Goal: Task Accomplishment & Management: Manage account settings

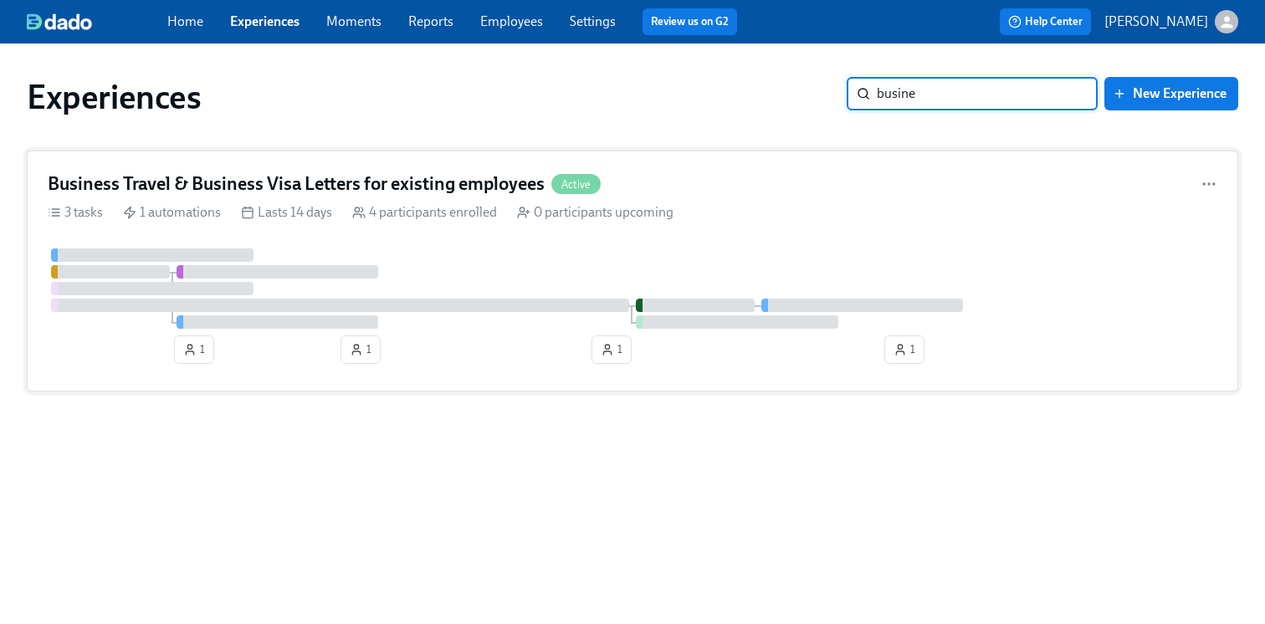
type input "busine"
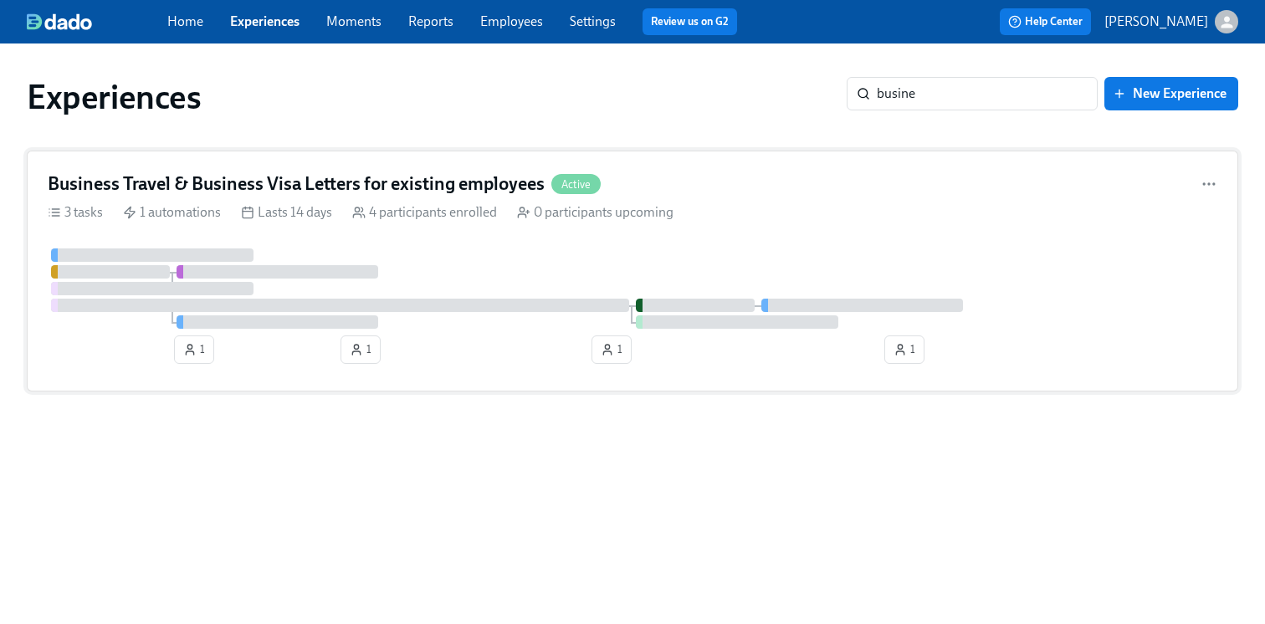
click at [270, 189] on h4 "Business Travel & Business Visa Letters for existing employees" at bounding box center [296, 183] width 497 height 25
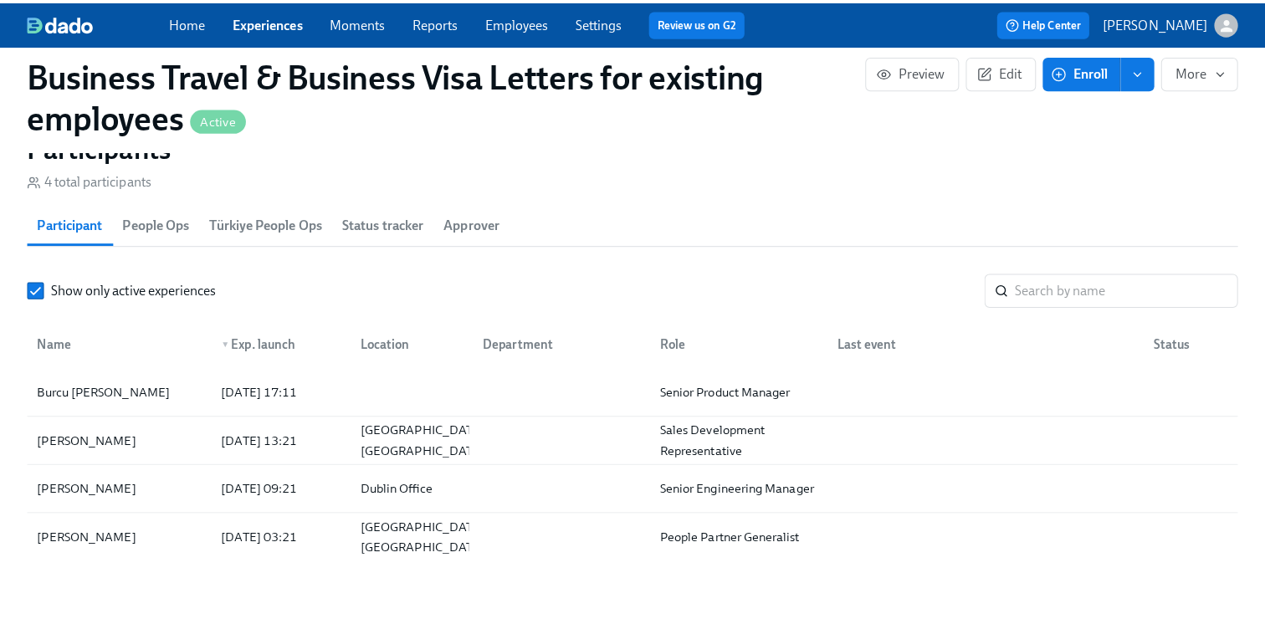
scroll to position [1529, 0]
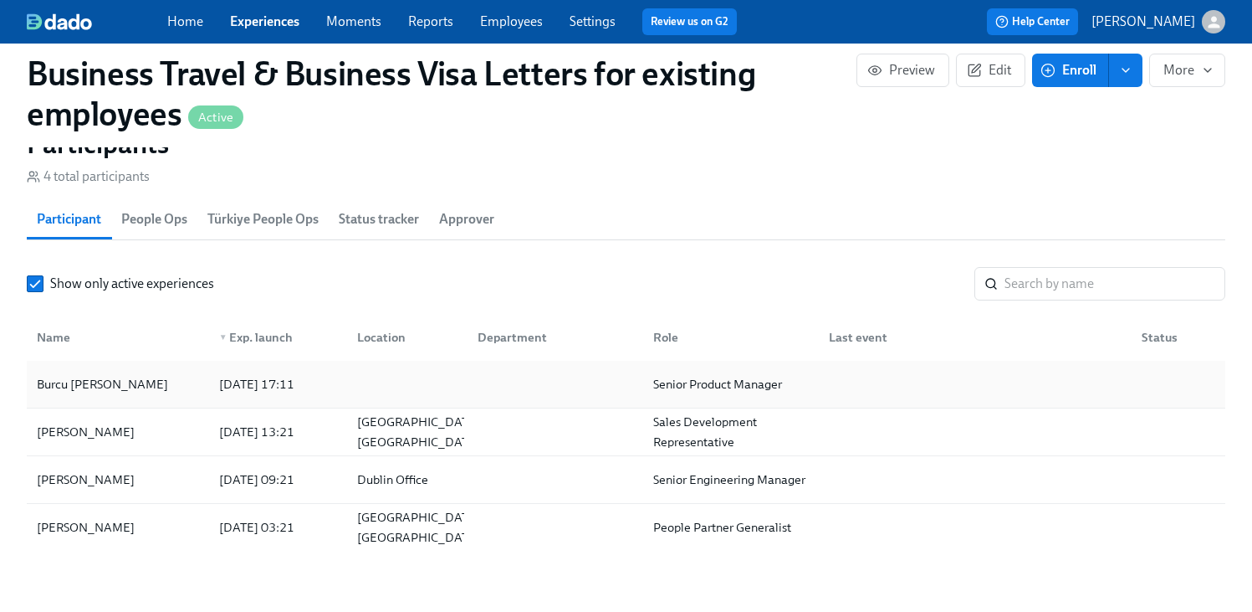
click at [407, 401] on div at bounding box center [404, 383] width 121 height 33
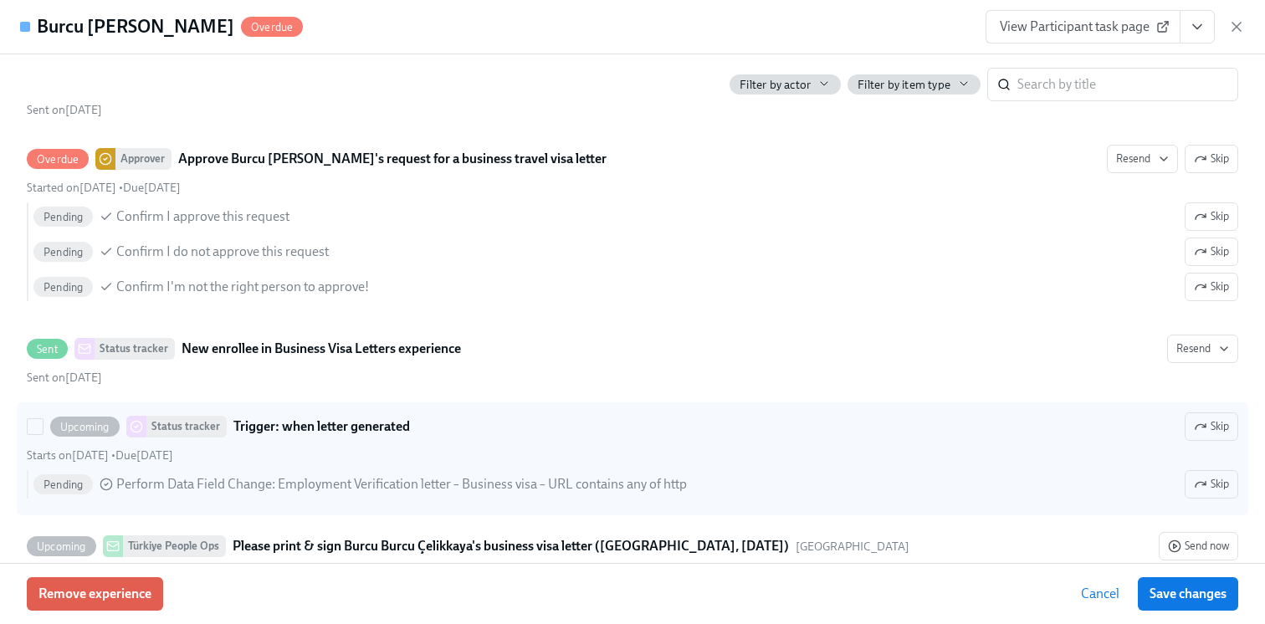
scroll to position [446, 0]
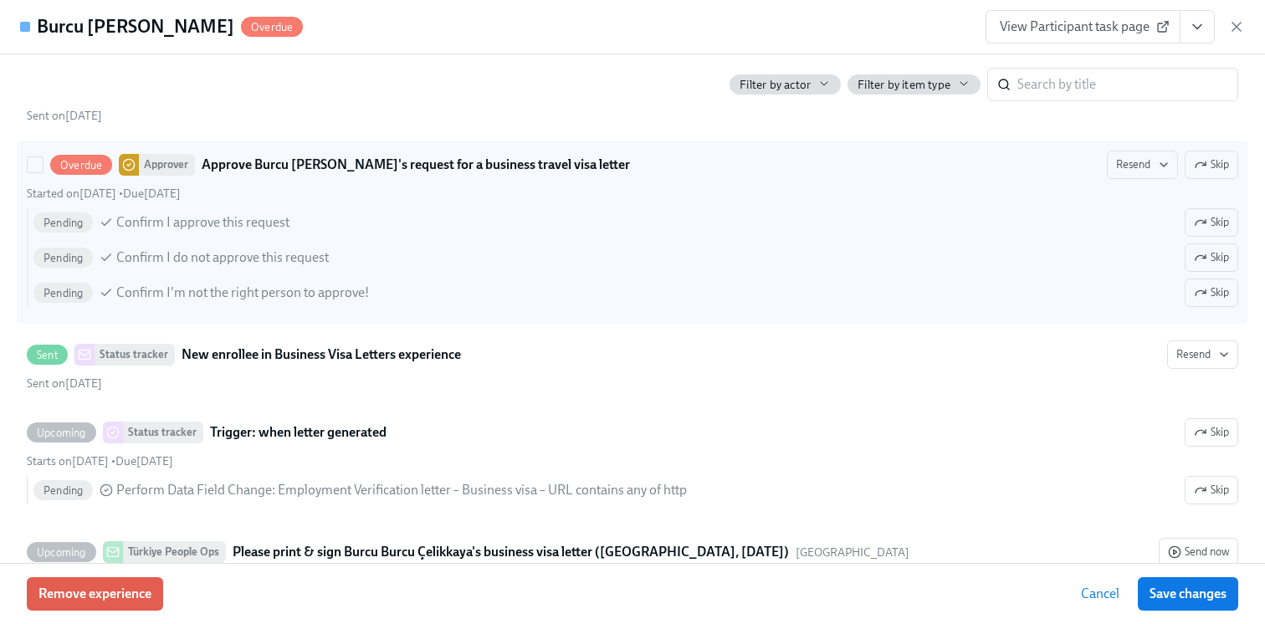
click at [504, 171] on strong "Approve Burcu [PERSON_NAME]'s request for a business travel visa letter" at bounding box center [416, 165] width 428 height 20
click at [43, 171] on input "Overdue Approver Approve Burcu Burcu [PERSON_NAME]'s request for a business tra…" at bounding box center [35, 164] width 15 height 15
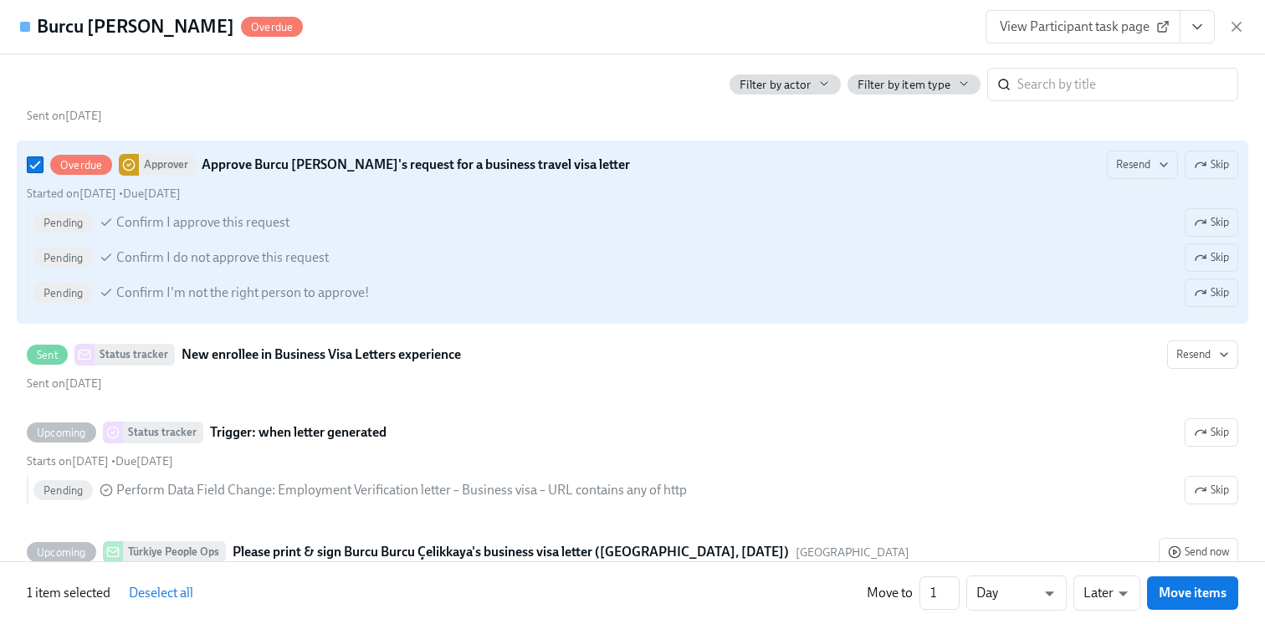
click at [504, 171] on strong "Approve Burcu [PERSON_NAME]'s request for a business travel visa letter" at bounding box center [416, 165] width 428 height 20
click at [43, 171] on input "Overdue Approver Approve Burcu Burcu [PERSON_NAME]'s request for a business tra…" at bounding box center [35, 164] width 15 height 15
checkbox input "false"
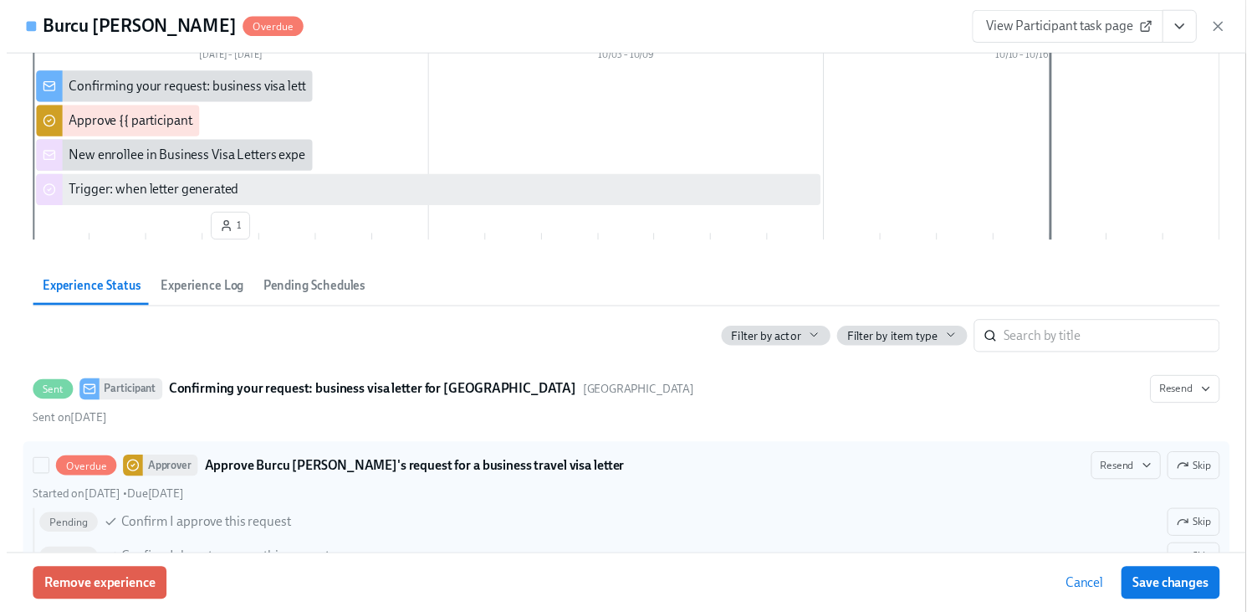
scroll to position [146, 0]
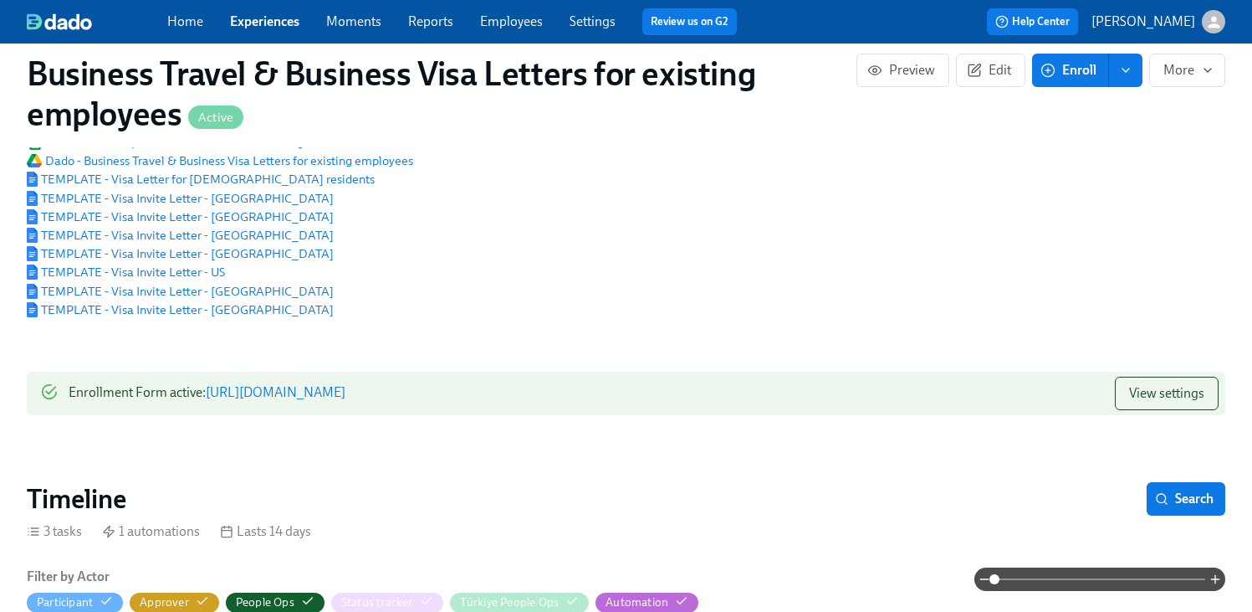
scroll to position [153, 0]
click at [1185, 388] on span "View settings" at bounding box center [1166, 392] width 75 height 17
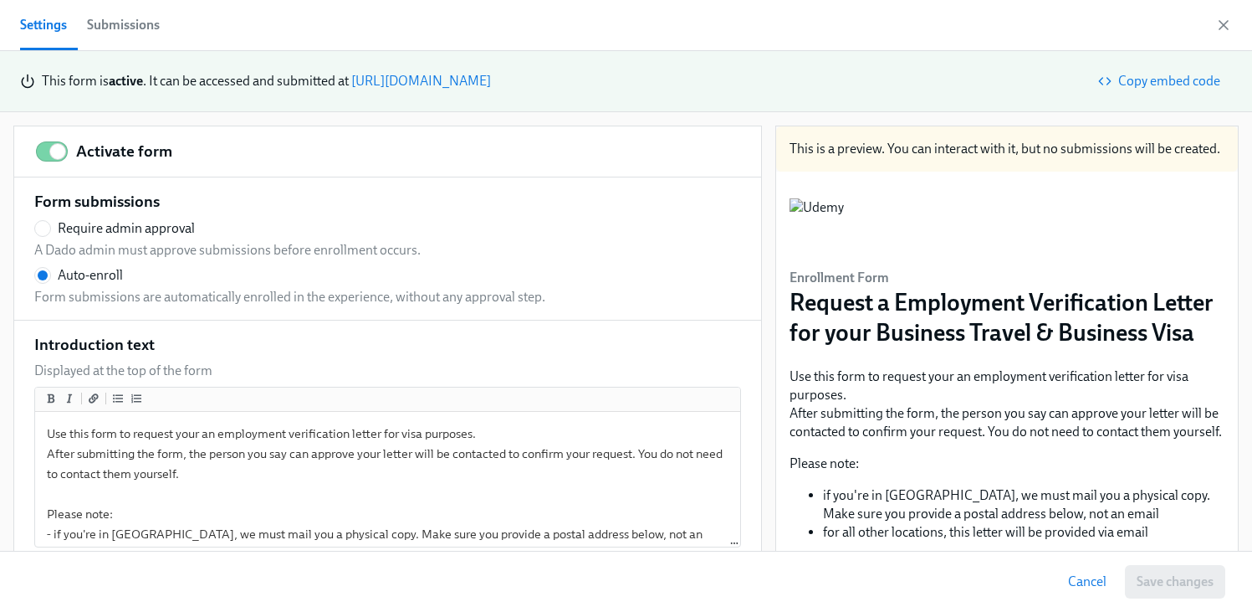
click at [156, 29] on div "Submissions" at bounding box center [123, 24] width 73 height 23
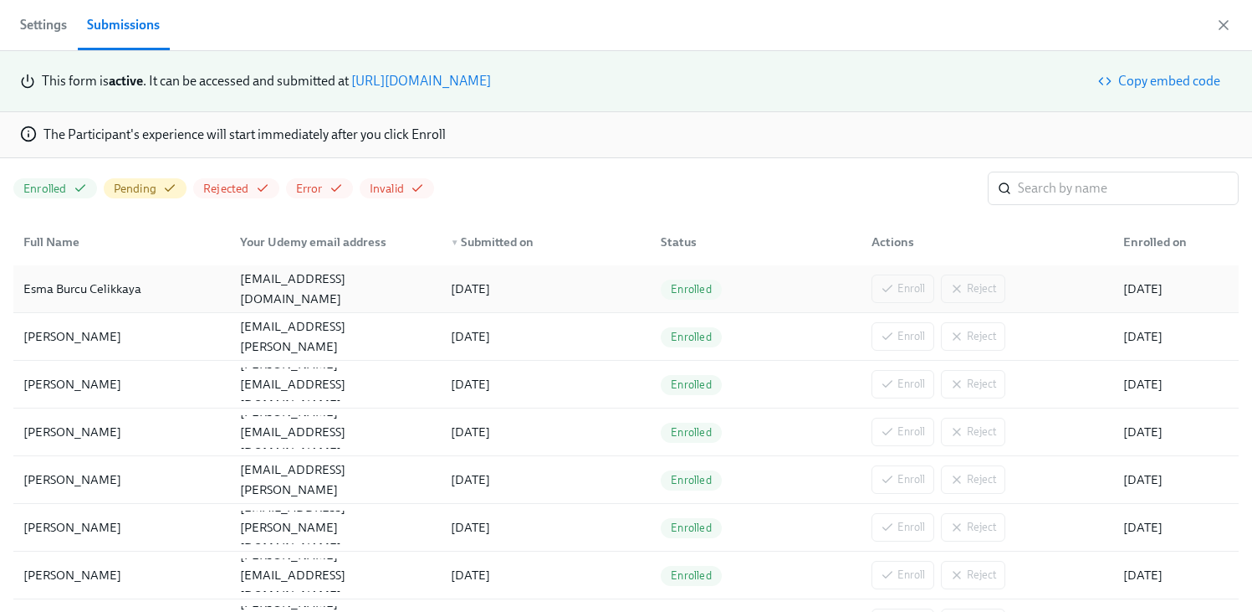
click at [556, 297] on div "[DATE]" at bounding box center [543, 288] width 210 height 33
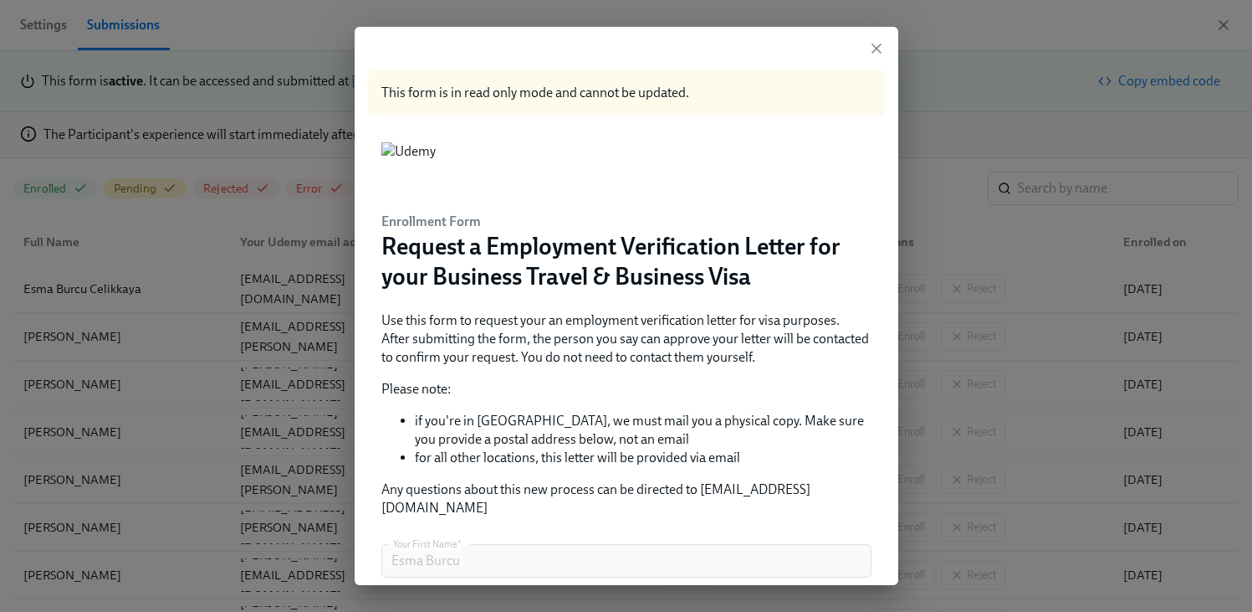
click at [862, 57] on div "This form is in read only mode and cannot be updated. Enrollment Form Request a…" at bounding box center [627, 573] width 544 height 1093
click at [863, 36] on div "This form is in read only mode and cannot be updated. Enrollment Form Request a…" at bounding box center [627, 573] width 544 height 1093
click at [868, 44] on icon "button" at bounding box center [876, 48] width 17 height 17
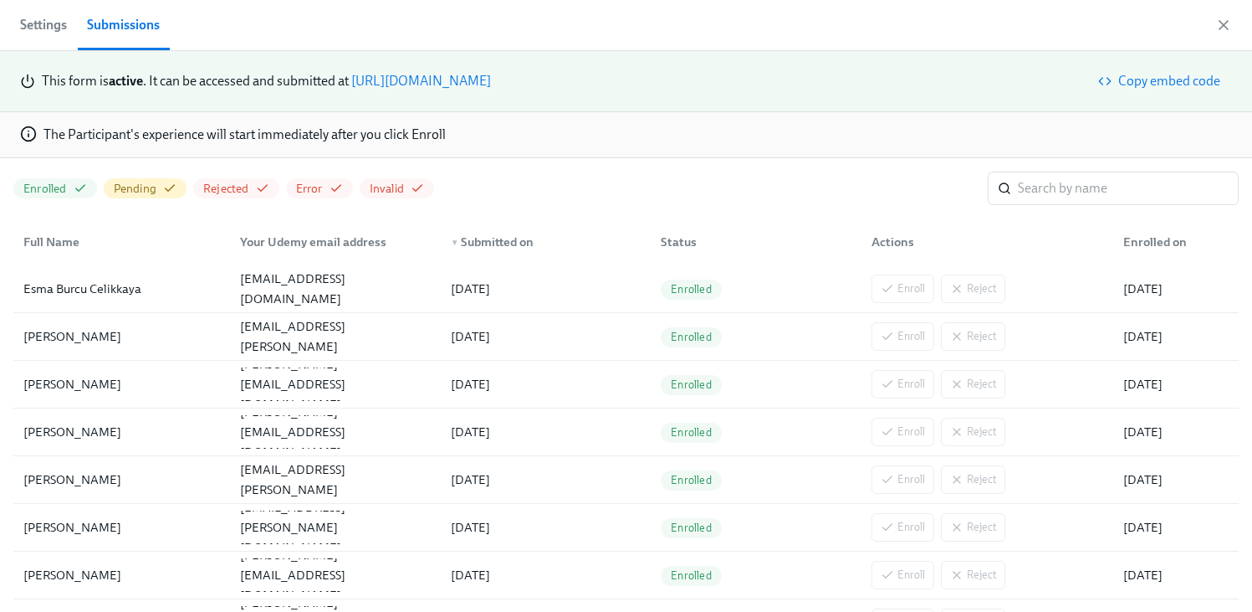
scroll to position [153, 0]
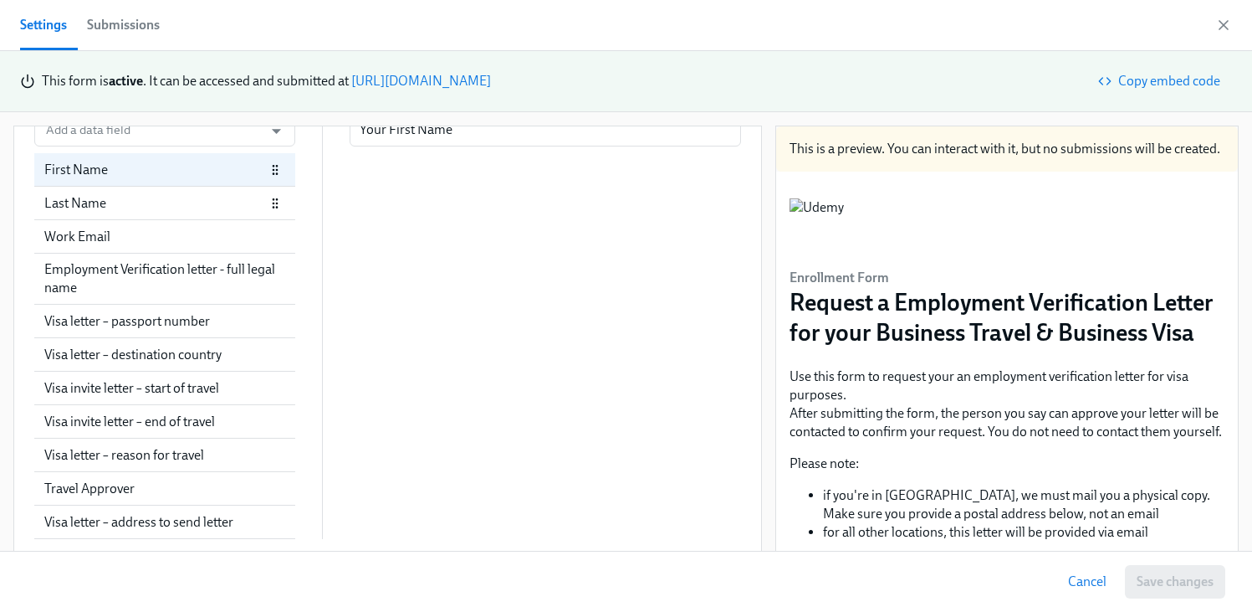
scroll to position [16, 0]
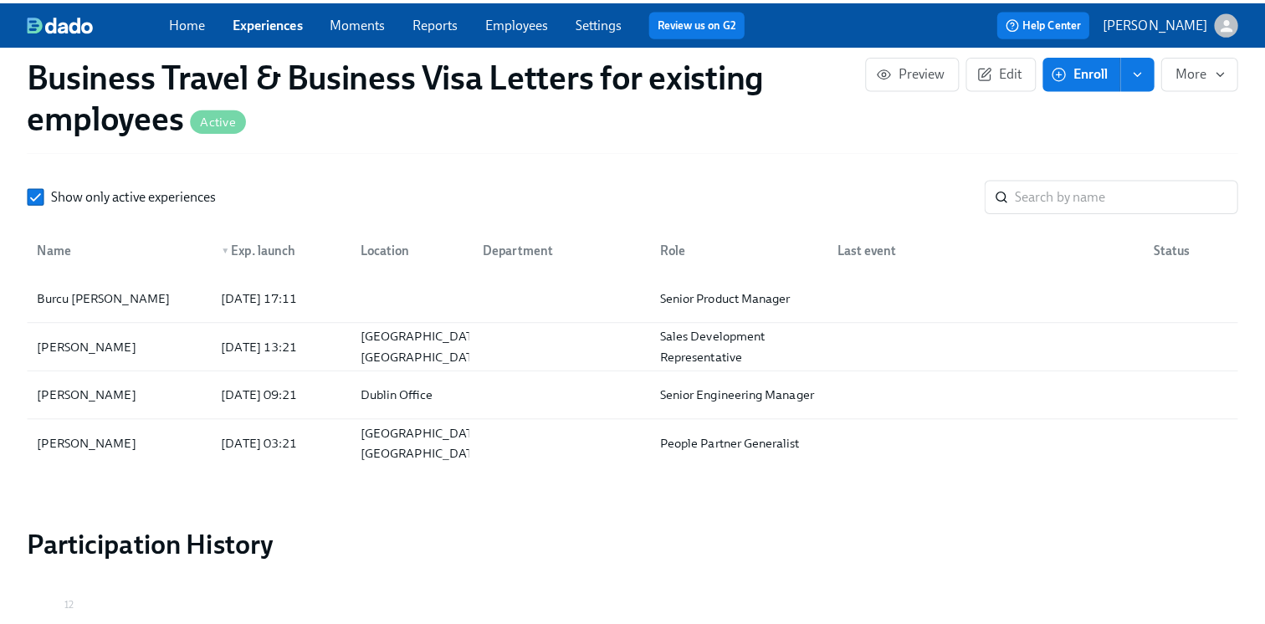
scroll to position [1622, 0]
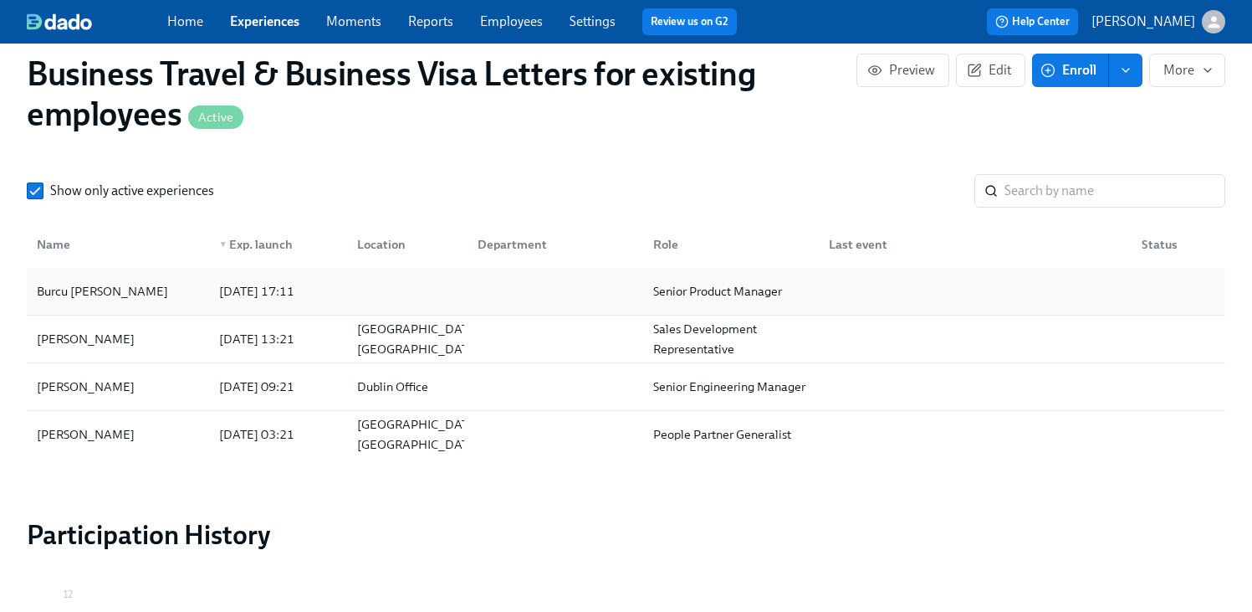
click at [512, 301] on div at bounding box center [552, 290] width 176 height 33
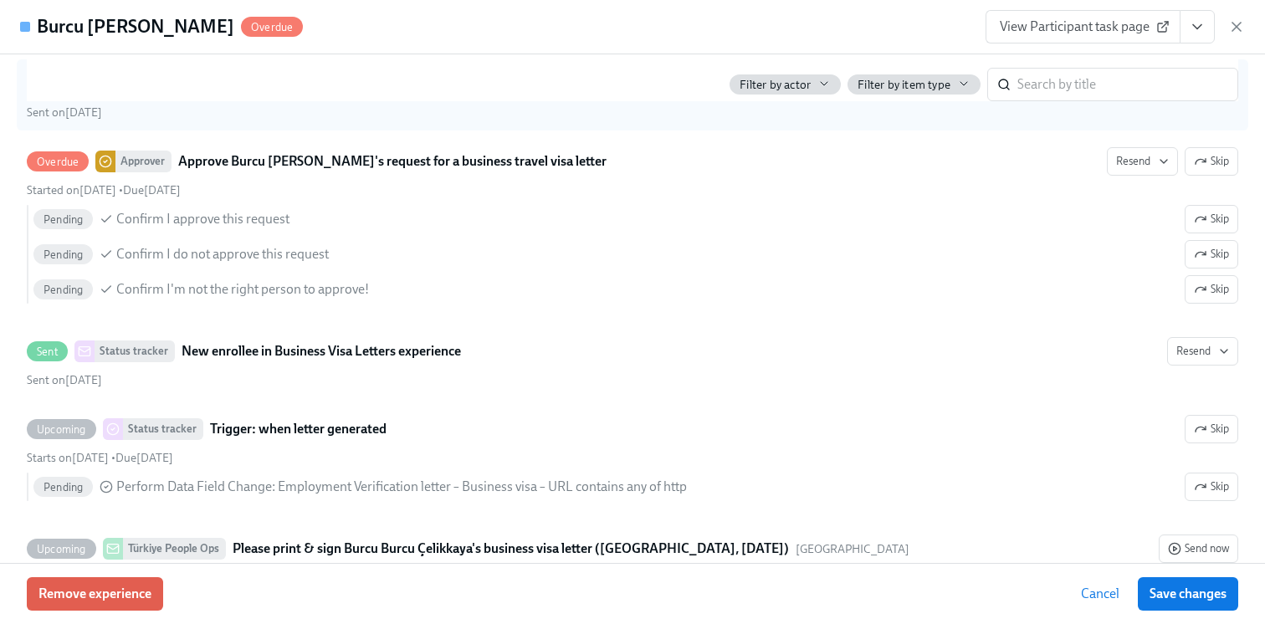
scroll to position [423, 0]
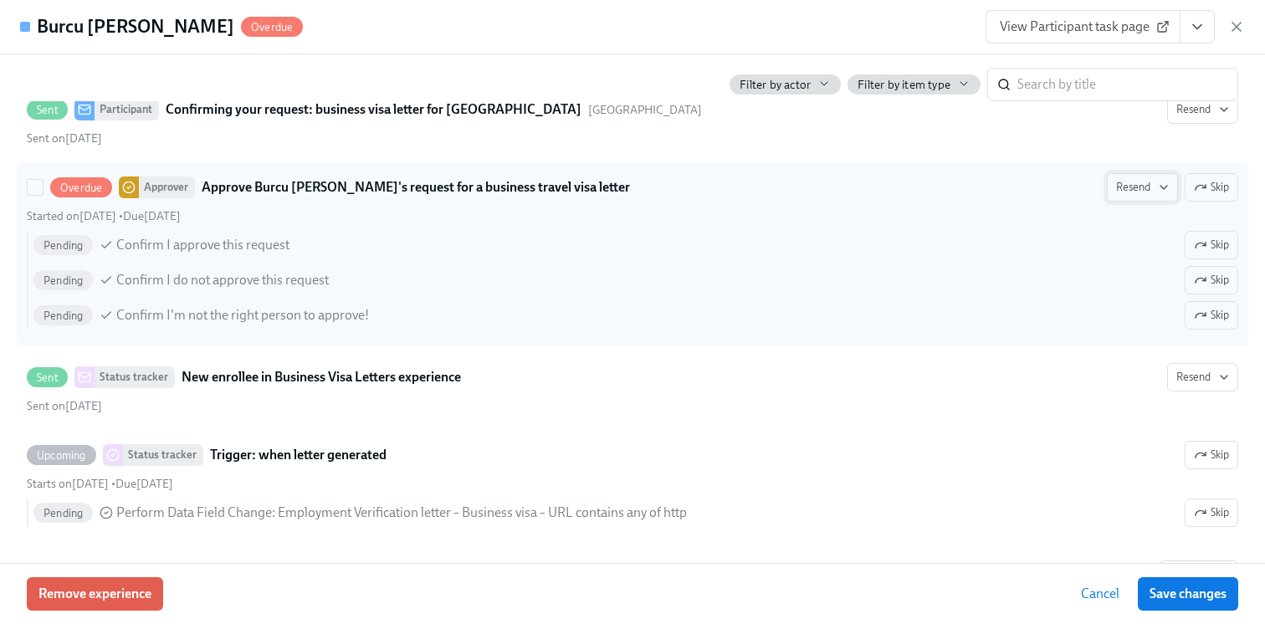
click at [1150, 194] on span "Resend" at bounding box center [1142, 187] width 53 height 17
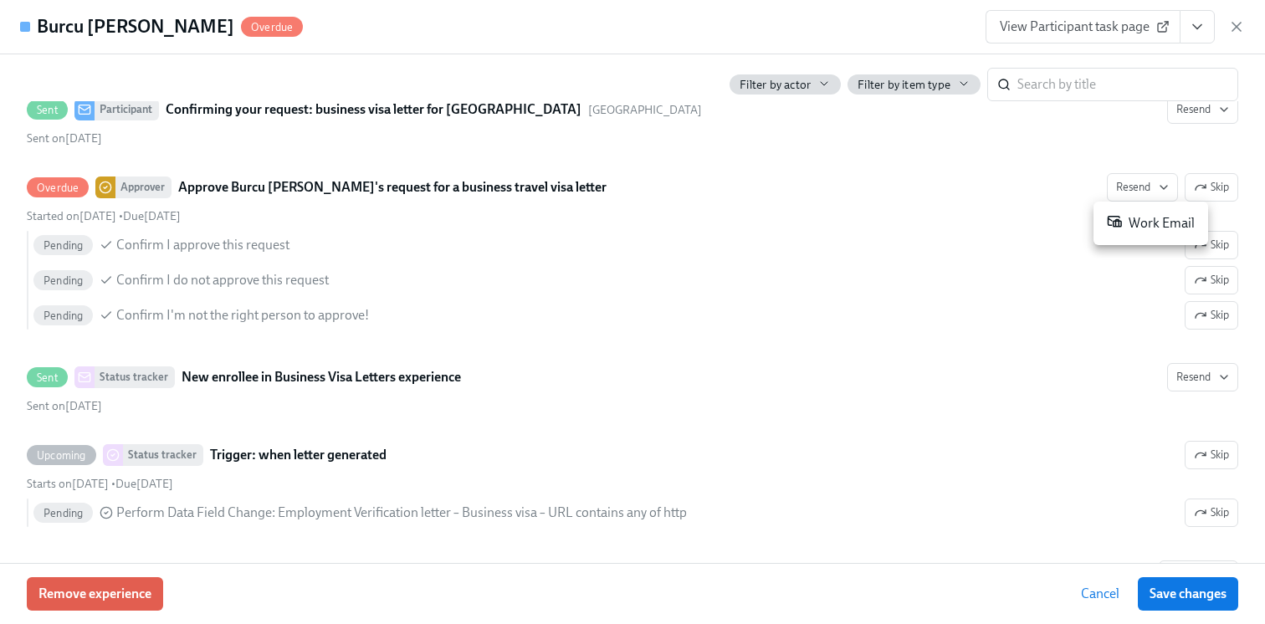
click at [1086, 132] on div at bounding box center [632, 312] width 1265 height 624
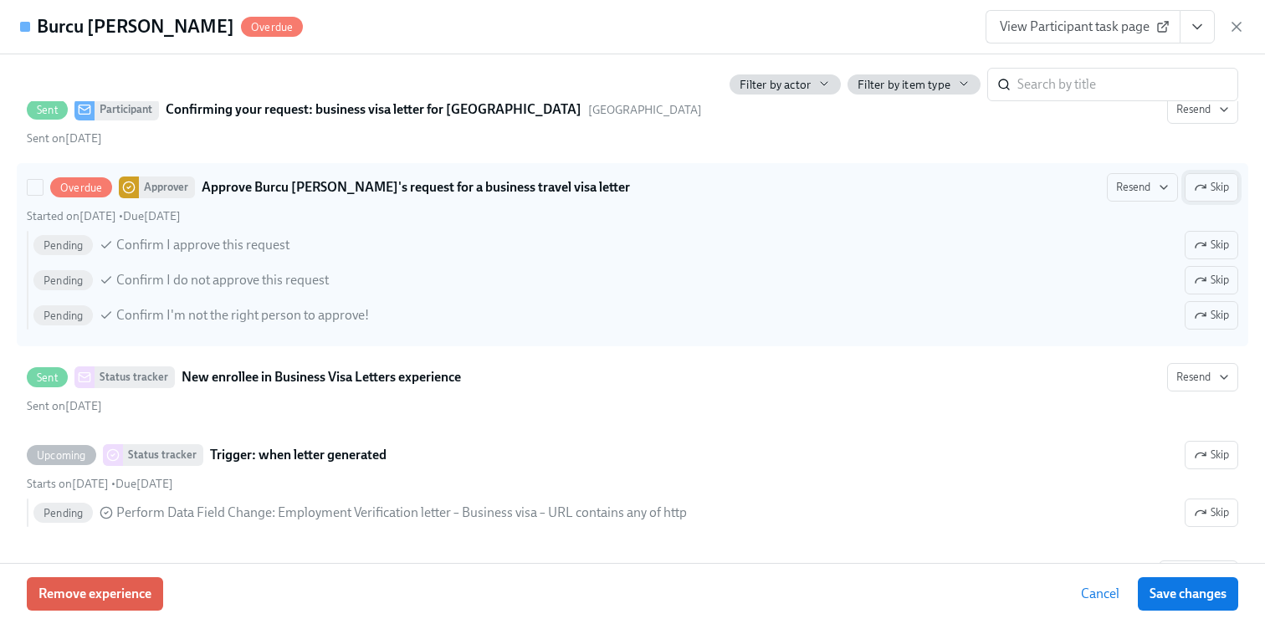
click at [1194, 192] on icon "button" at bounding box center [1200, 187] width 13 height 13
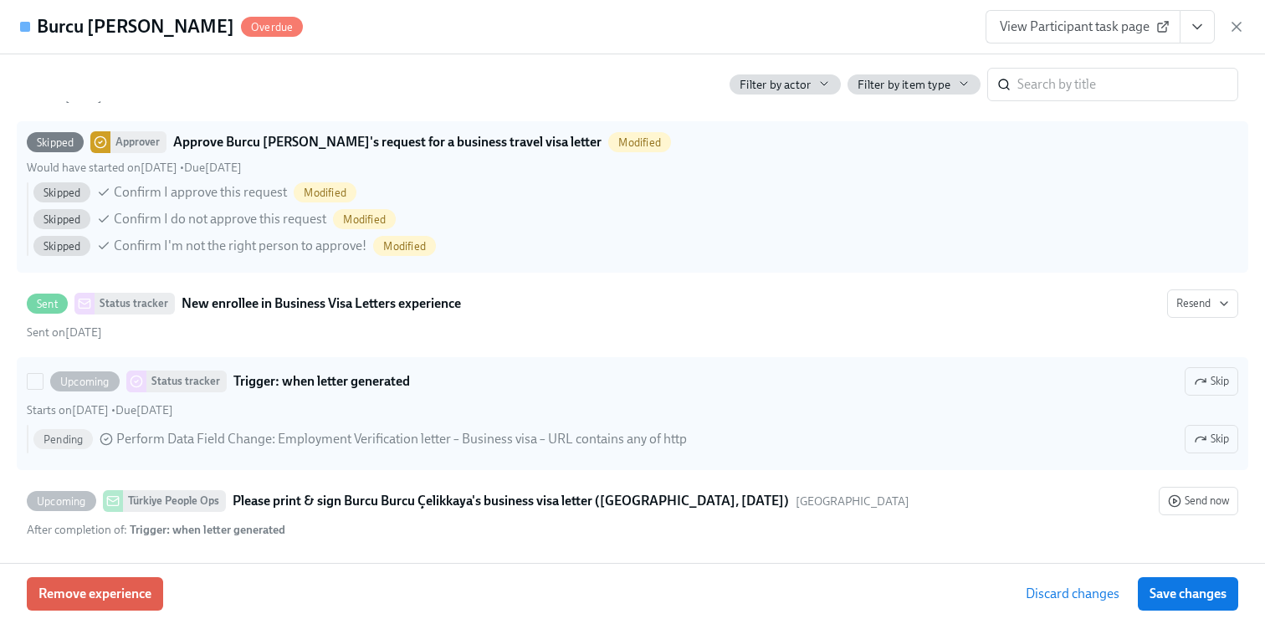
scroll to position [470, 0]
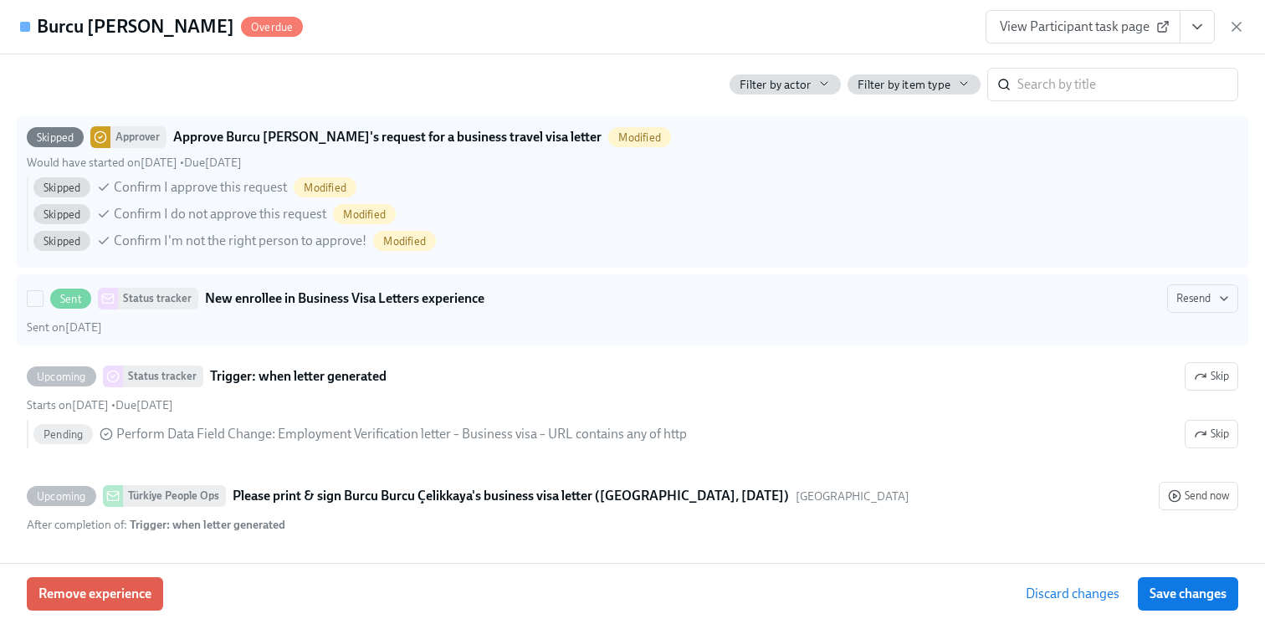
click at [729, 299] on div "Sent Status tracker New enrollee in Business Visa Letters experience Resend" at bounding box center [632, 298] width 1211 height 28
click at [43, 299] on input "Sent Status tracker New enrollee in Business Visa Letters experience Resend Sen…" at bounding box center [35, 298] width 15 height 15
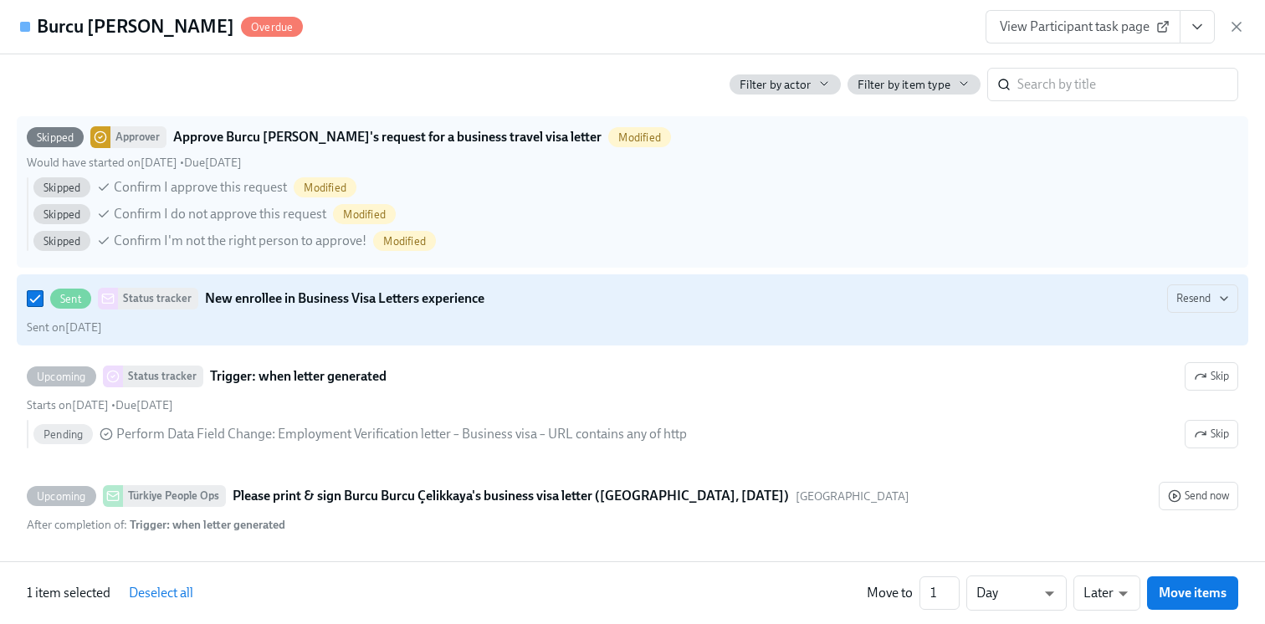
click at [729, 299] on div "Sent Status tracker New enrollee in Business Visa Letters experience Resend" at bounding box center [632, 298] width 1211 height 28
click at [43, 299] on input "Sent Status tracker New enrollee in Business Visa Letters experience Resend Sen…" at bounding box center [35, 298] width 15 height 15
checkbox input "false"
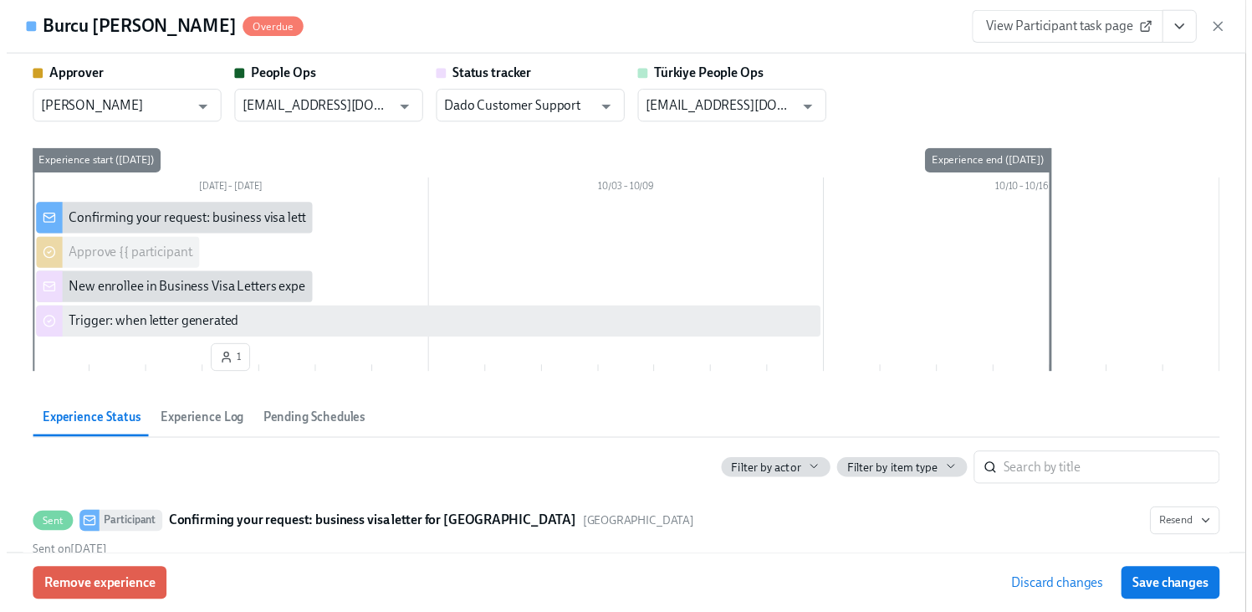
scroll to position [0, 0]
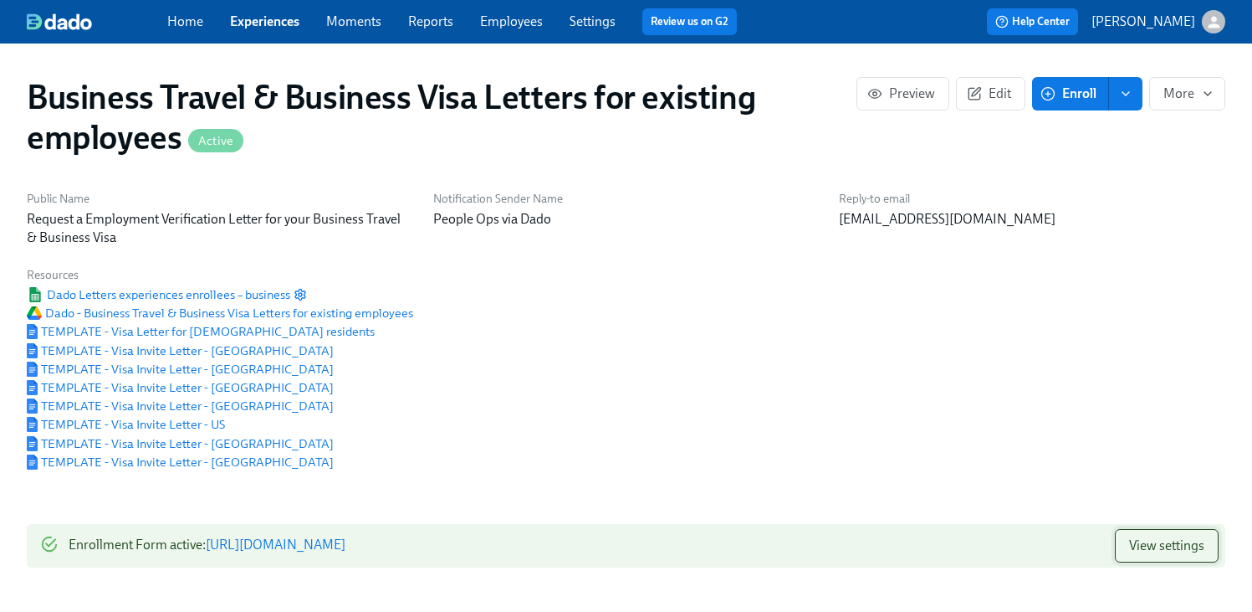
click at [1187, 546] on span "View settings" at bounding box center [1166, 545] width 75 height 17
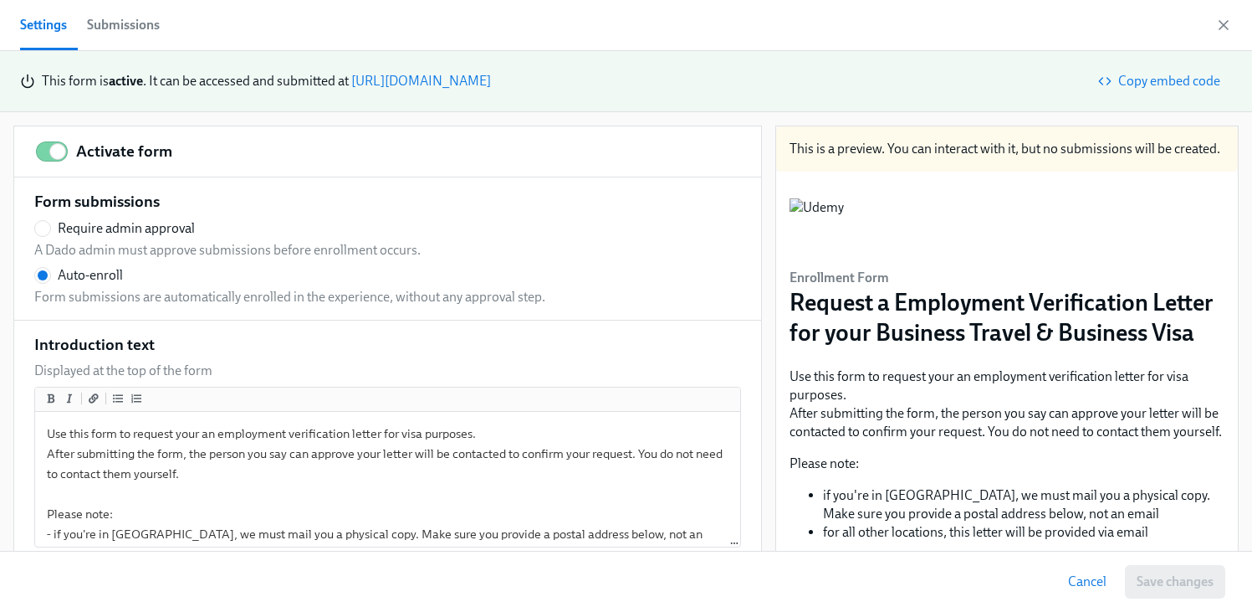
scroll to position [234, 0]
click at [146, 23] on div "Submissions" at bounding box center [123, 24] width 73 height 23
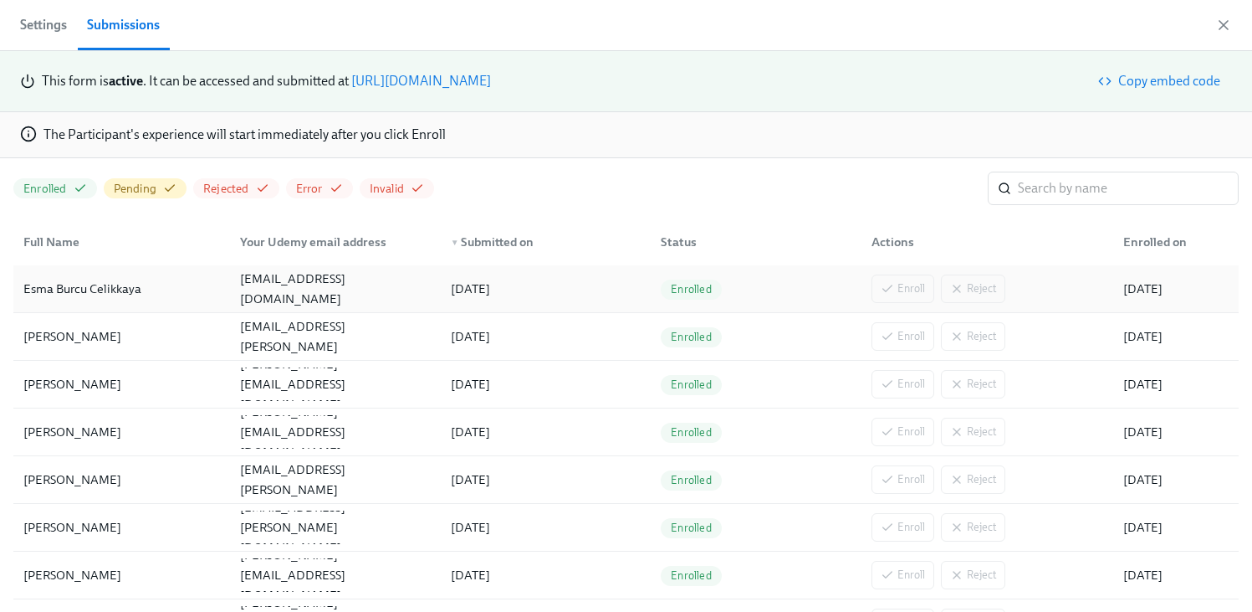
click at [550, 292] on div "[DATE]" at bounding box center [543, 288] width 210 height 33
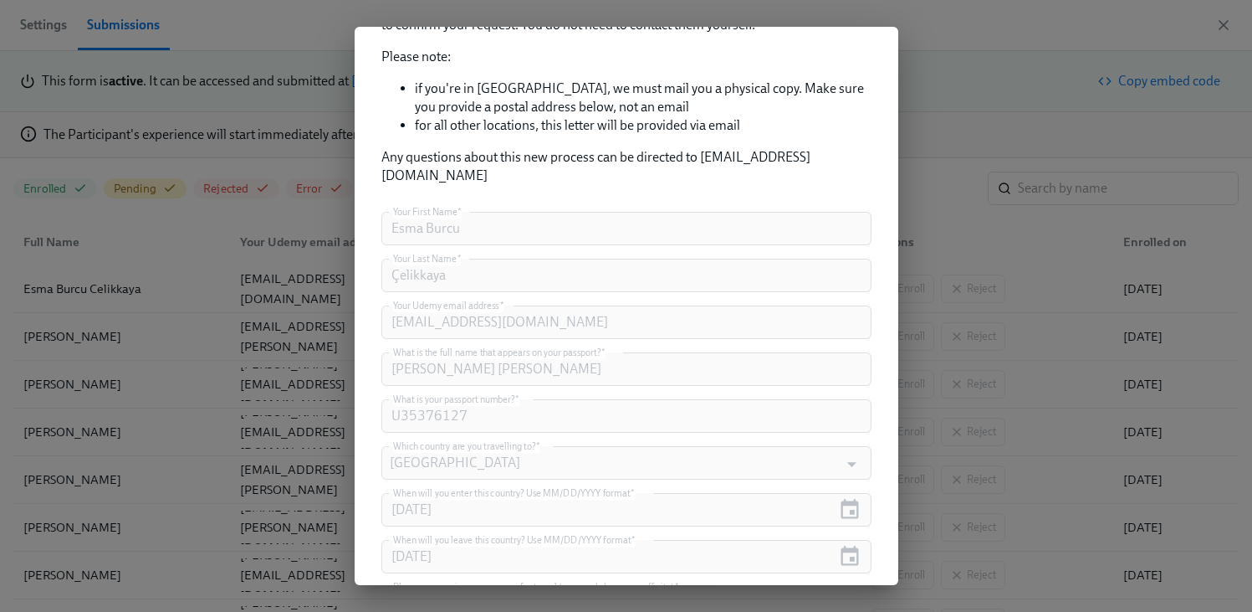
scroll to position [516, 0]
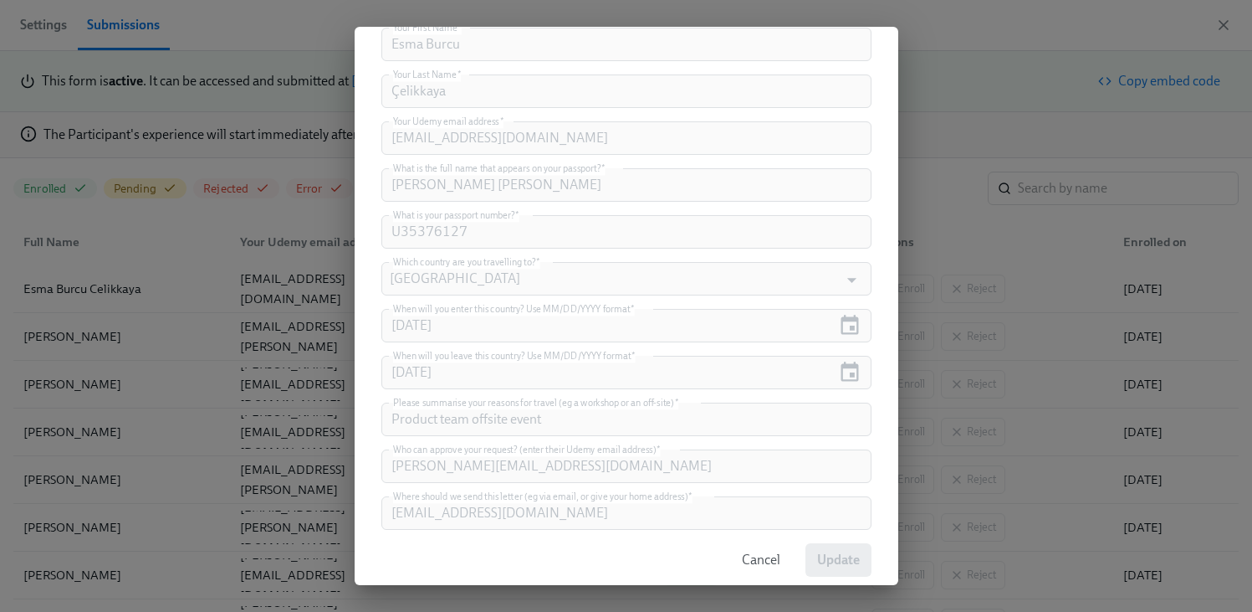
click at [749, 551] on span "Cancel" at bounding box center [761, 559] width 38 height 17
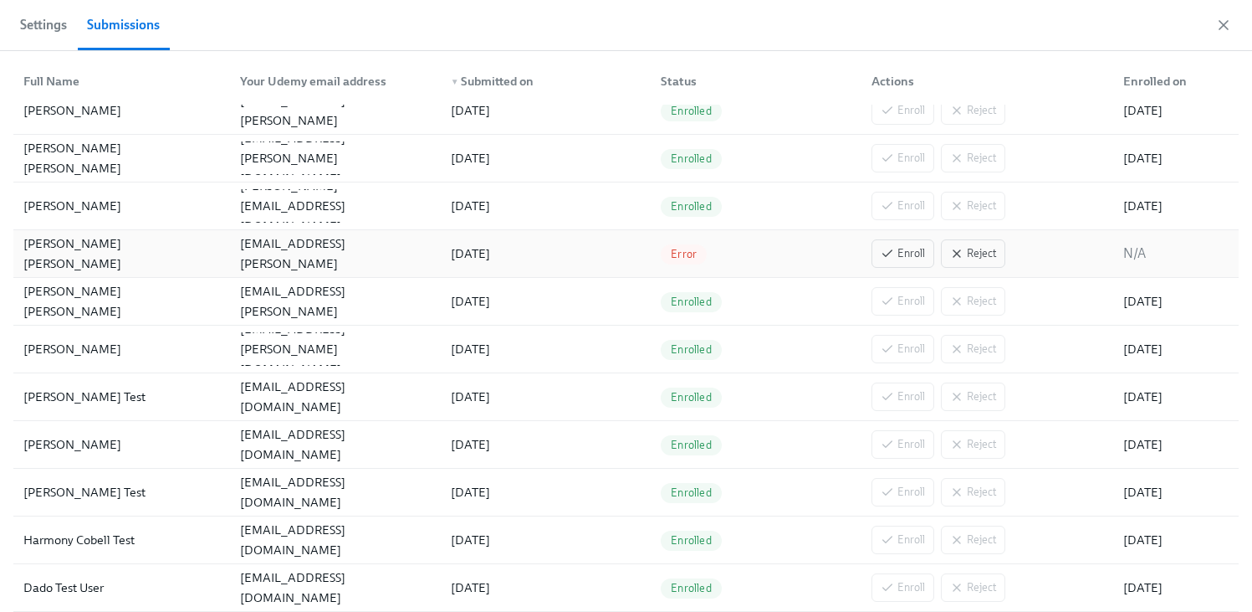
scroll to position [434, 0]
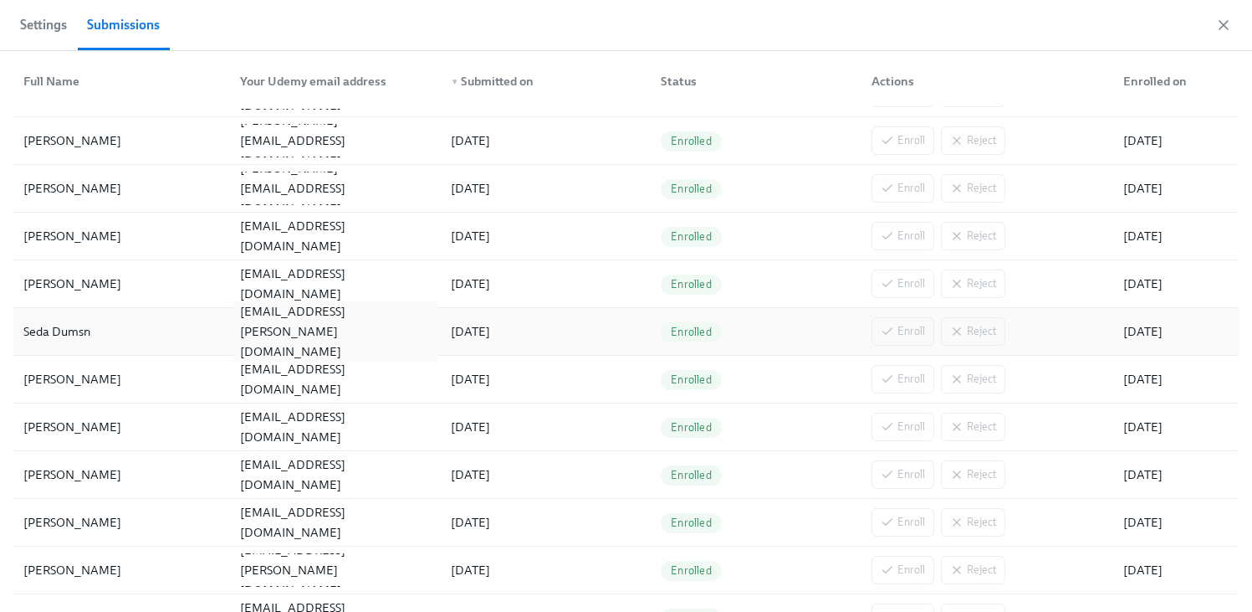
click at [383, 325] on div "[EMAIL_ADDRESS][PERSON_NAME][DOMAIN_NAME]" at bounding box center [334, 331] width 203 height 60
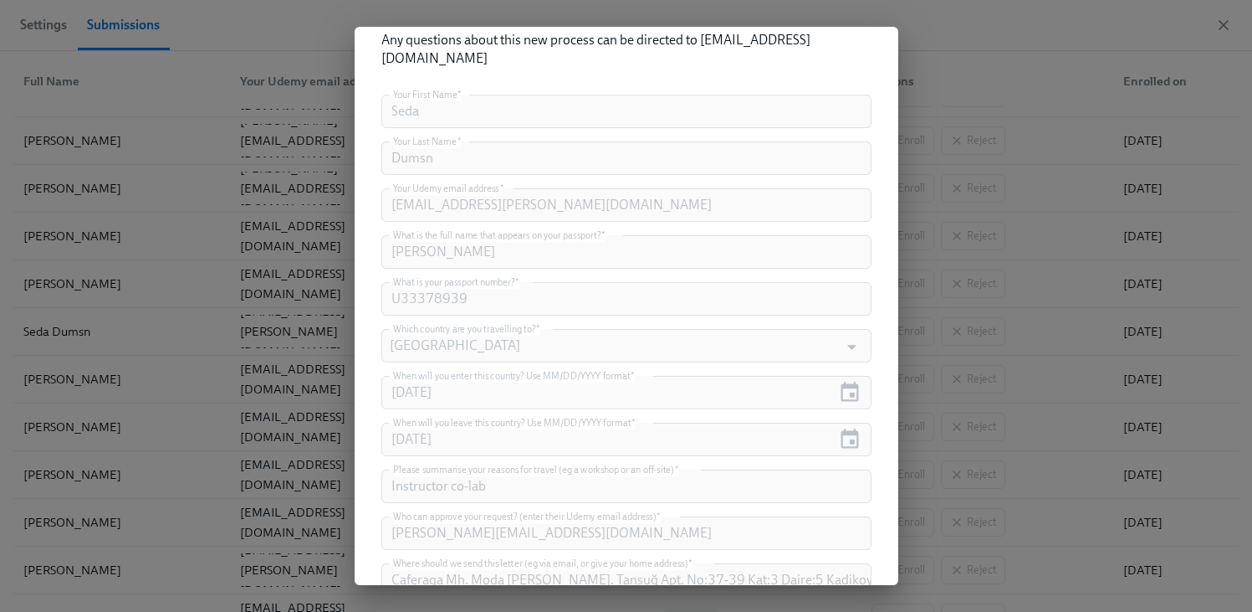
scroll to position [516, 0]
